Goal: Transaction & Acquisition: Purchase product/service

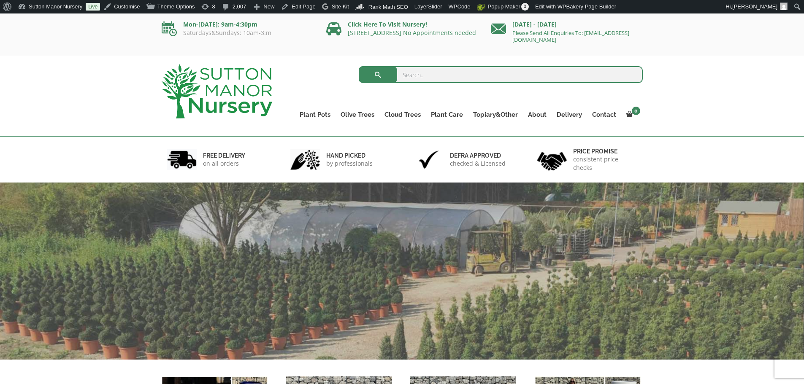
click at [450, 76] on input "search" at bounding box center [501, 74] width 284 height 17
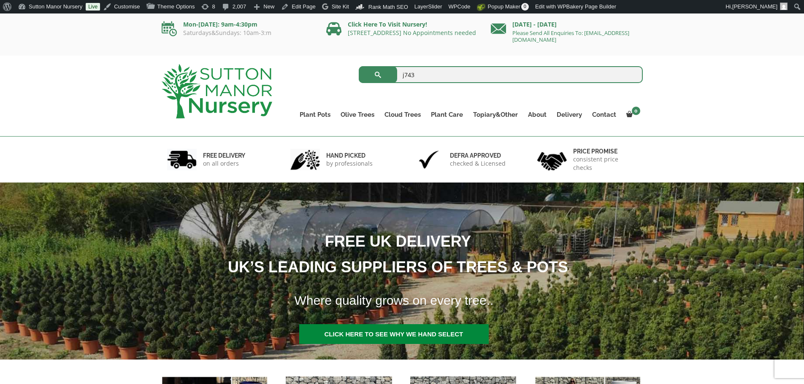
type input "j743"
click at [359, 66] on button "submit" at bounding box center [378, 74] width 38 height 17
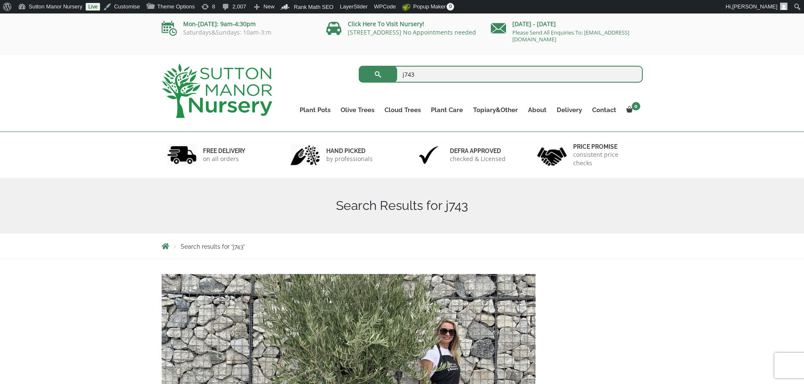
scroll to position [84, 0]
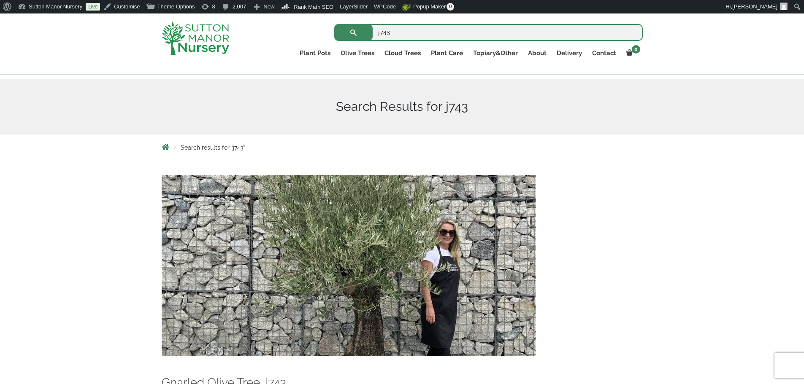
click at [395, 322] on img at bounding box center [349, 265] width 374 height 181
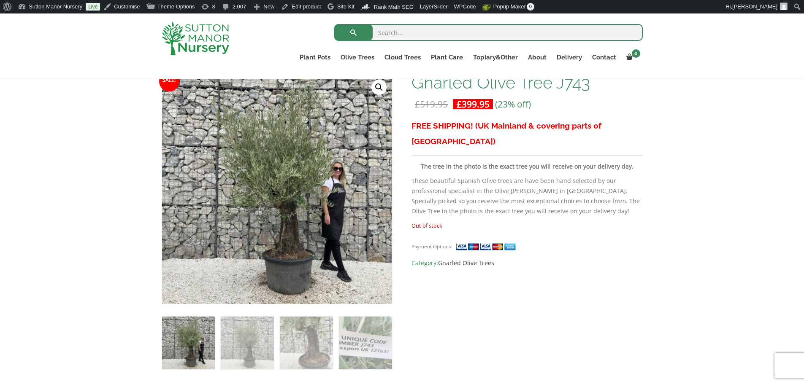
scroll to position [84, 0]
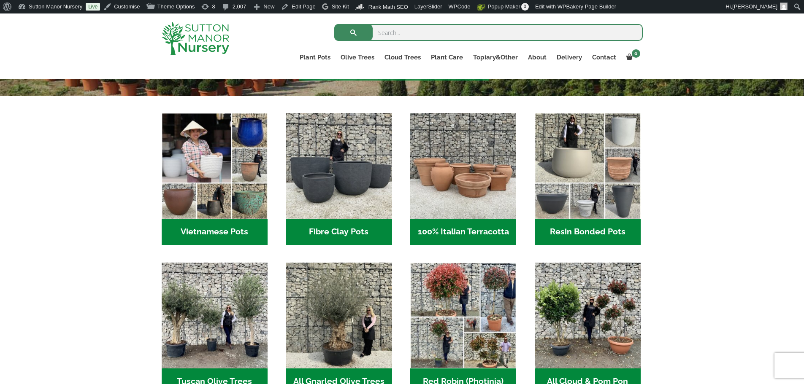
scroll to position [338, 0]
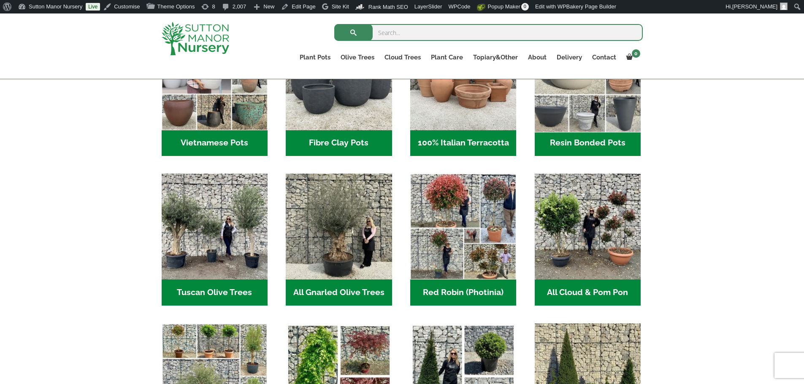
click at [556, 108] on img "Visit product category Resin Bonded Pots" at bounding box center [587, 77] width 111 height 111
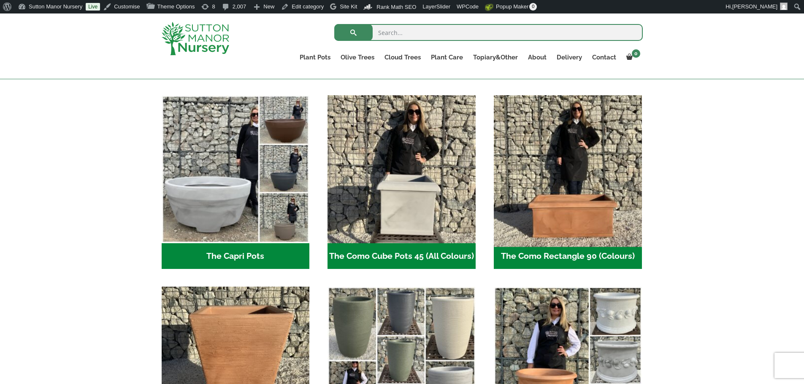
scroll to position [295, 0]
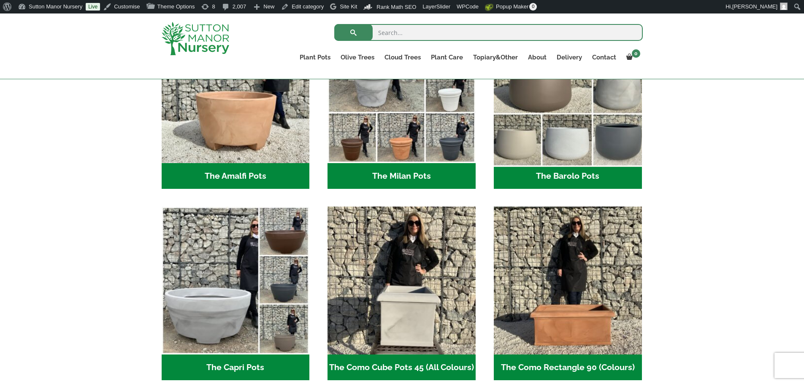
click at [562, 132] on img "Visit product category The Barolo Pots" at bounding box center [567, 88] width 155 height 155
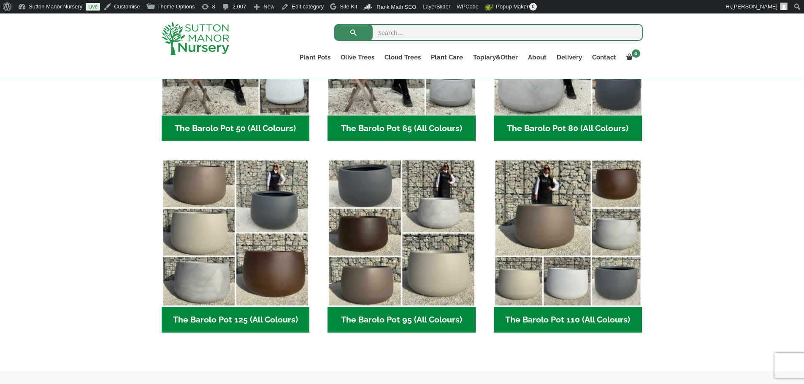
scroll to position [338, 0]
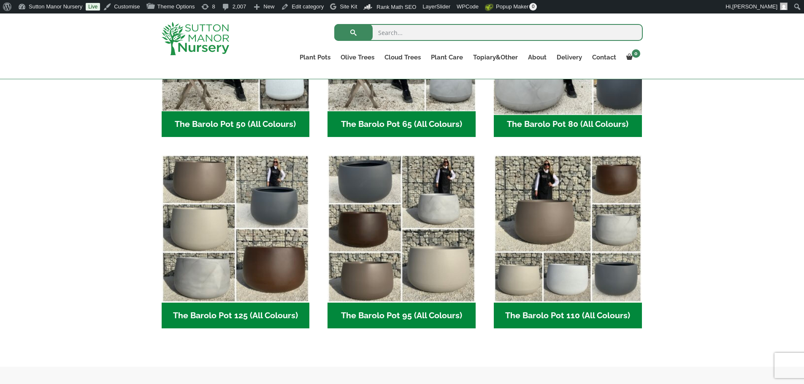
click at [554, 97] on img "Visit product category The Barolo Pot 80 (All Colours)" at bounding box center [567, 36] width 155 height 155
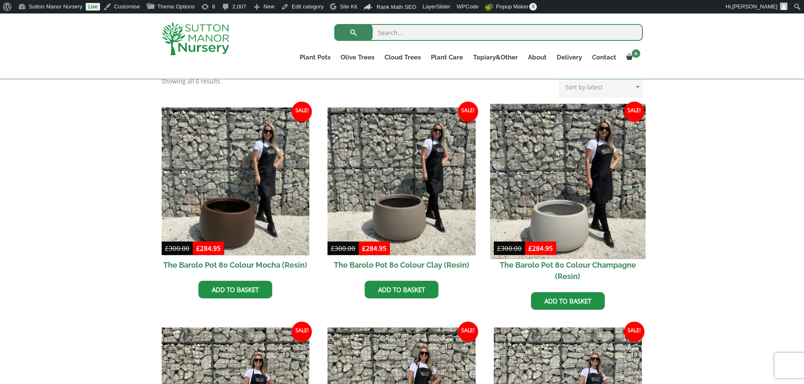
scroll to position [211, 0]
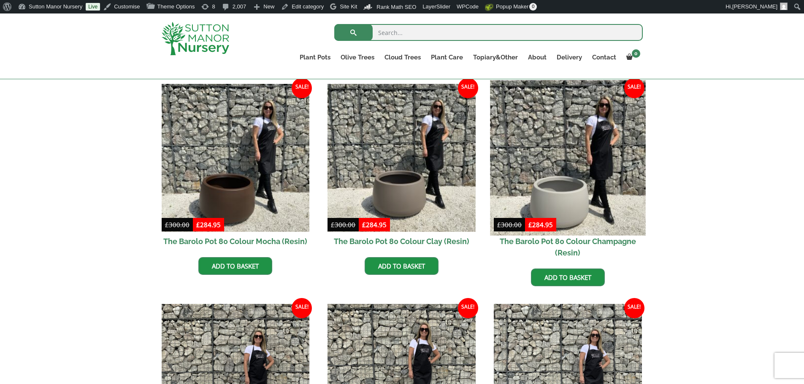
click at [559, 178] on img at bounding box center [567, 157] width 155 height 155
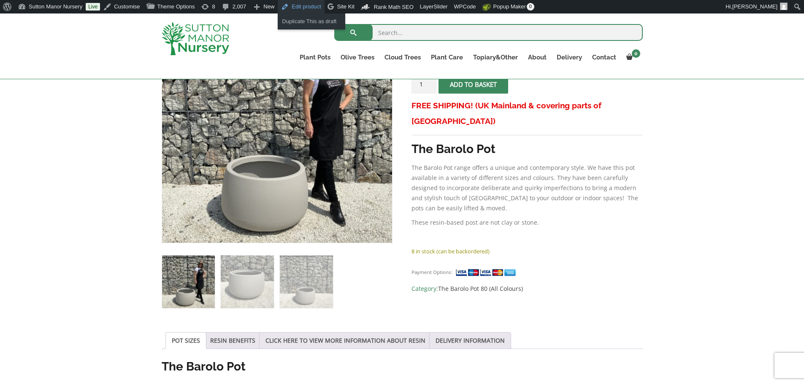
click at [290, 6] on link "Edit product" at bounding box center [301, 7] width 46 height 14
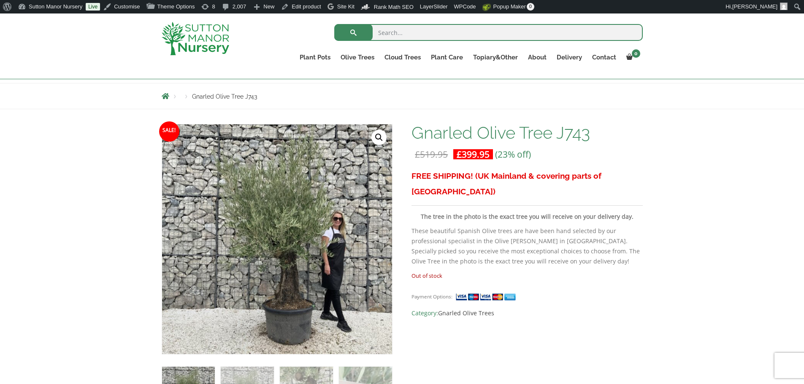
click at [212, 37] on img at bounding box center [196, 38] width 68 height 33
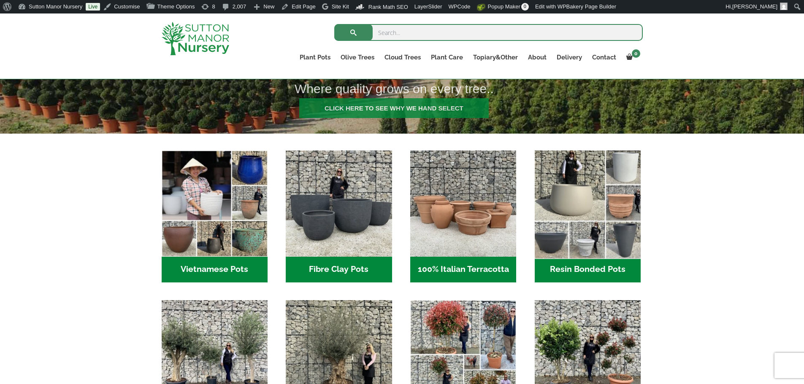
click at [576, 235] on img "Visit product category Resin Bonded Pots" at bounding box center [587, 203] width 111 height 111
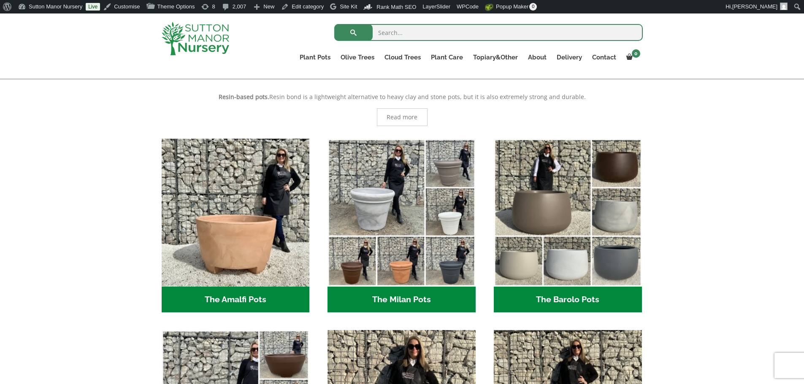
scroll to position [196, 0]
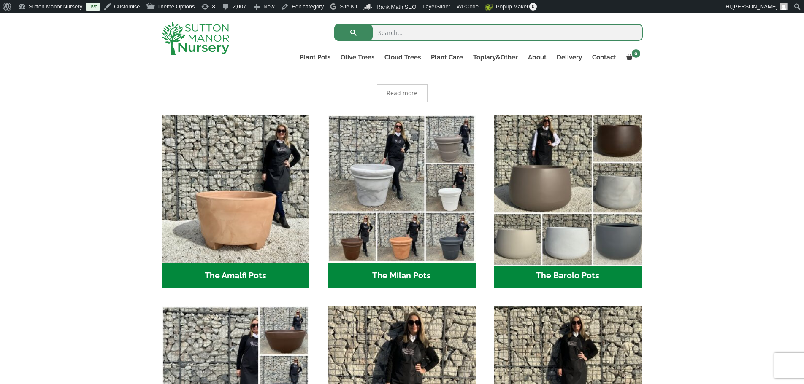
click at [575, 234] on img "Visit product category The Barolo Pots" at bounding box center [567, 188] width 155 height 155
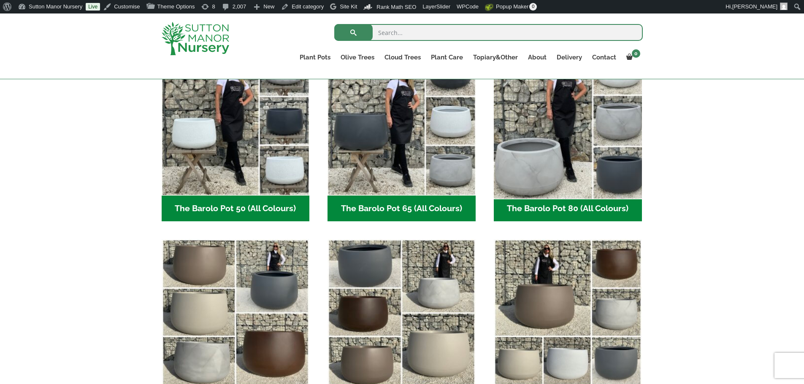
click at [556, 188] on img "Visit product category The Barolo Pot 80 (All Colours)" at bounding box center [567, 121] width 155 height 155
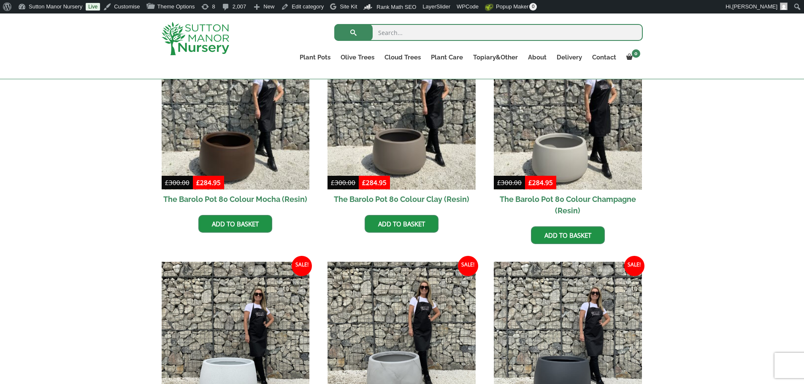
click at [556, 188] on img at bounding box center [568, 116] width 148 height 148
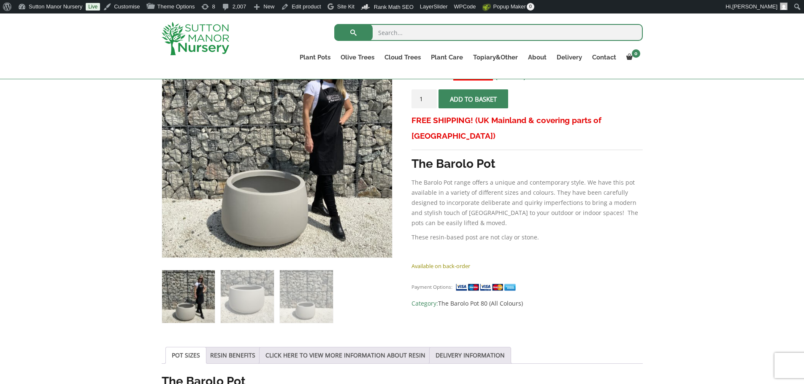
scroll to position [169, 0]
